Goal: Information Seeking & Learning: Learn about a topic

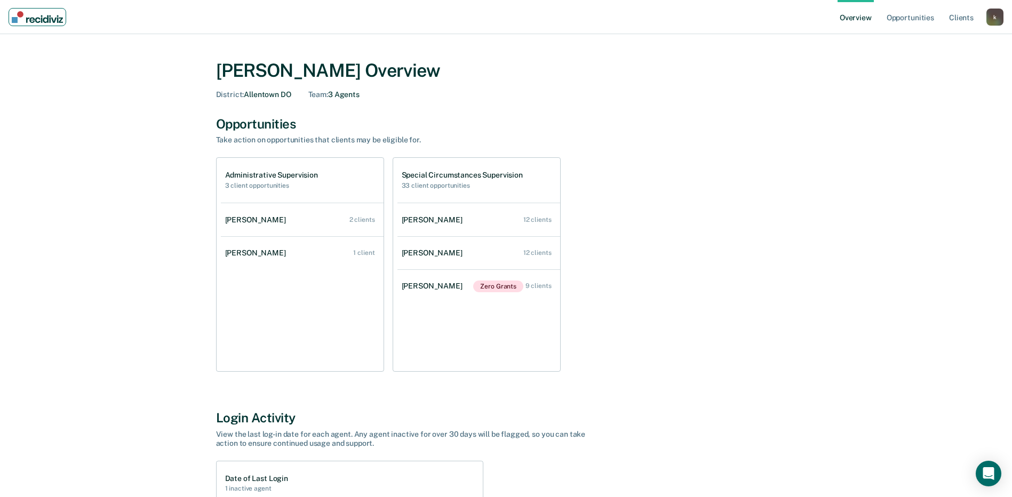
click at [34, 19] on img "Main navigation" at bounding box center [37, 17] width 51 height 12
